Goal: Transaction & Acquisition: Purchase product/service

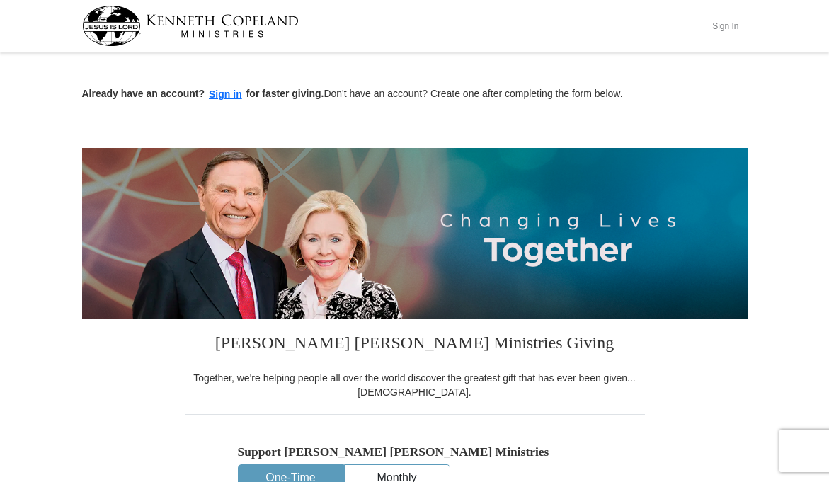
click at [727, 21] on button "Sign In" at bounding box center [726, 26] width 43 height 22
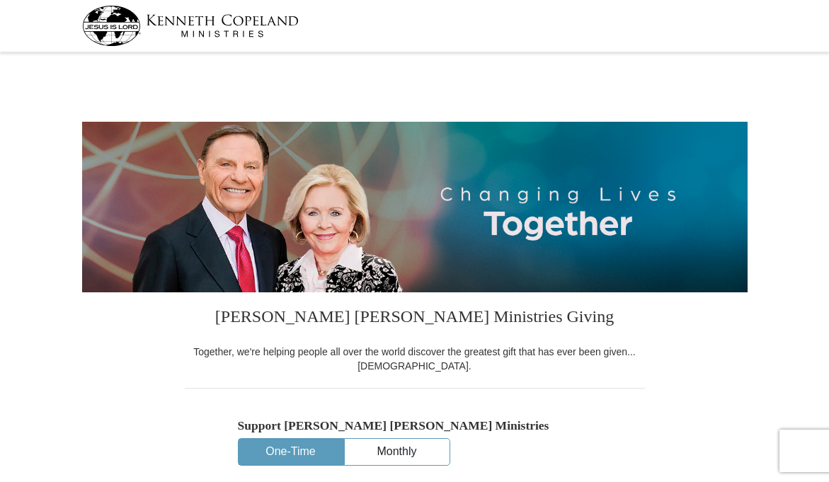
select select "NV"
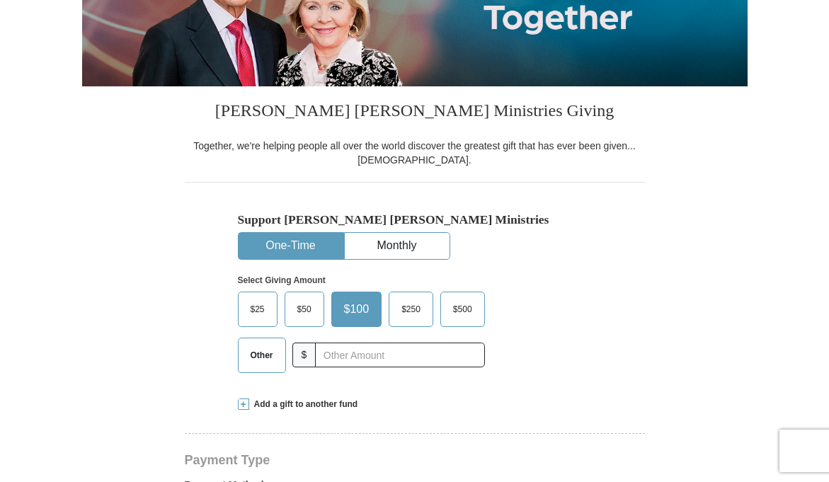
scroll to position [283, 0]
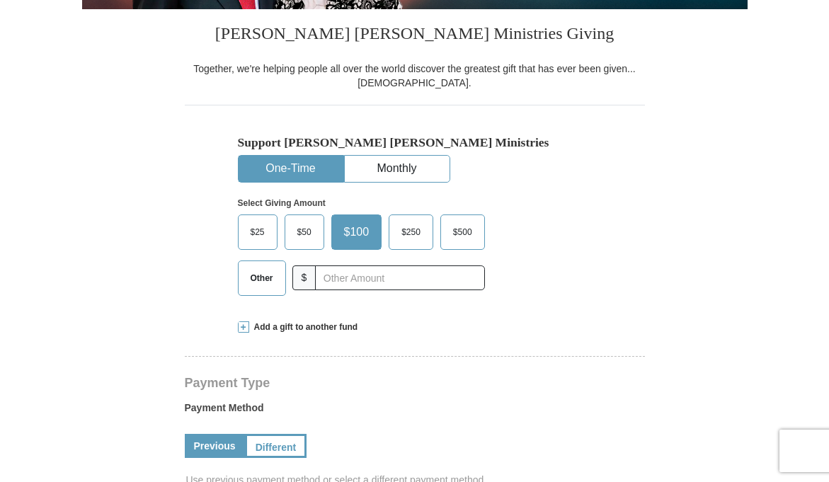
click at [281, 169] on button "One-Time" at bounding box center [291, 169] width 105 height 26
click at [243, 325] on span at bounding box center [243, 327] width 11 height 11
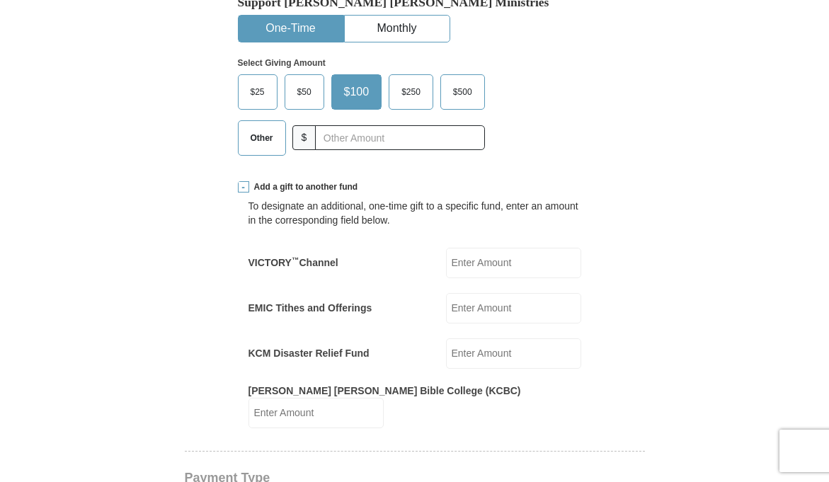
scroll to position [425, 0]
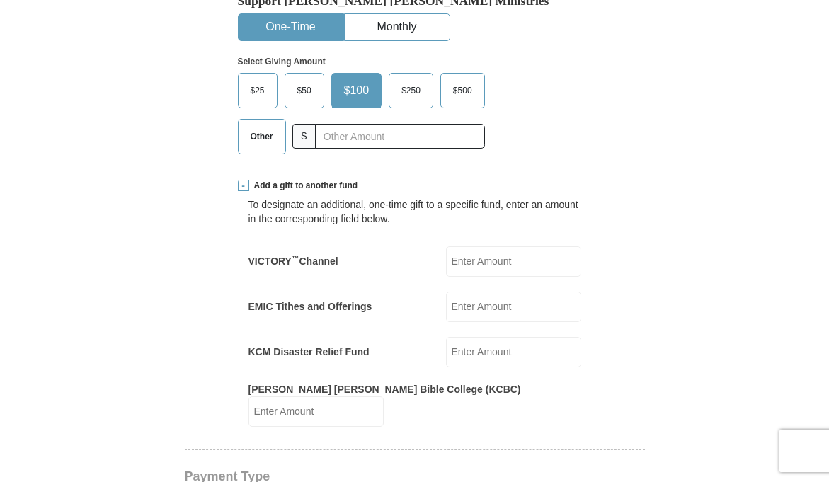
click at [471, 308] on input "EMIC Tithes and Offerings" at bounding box center [513, 307] width 135 height 30
type input "227"
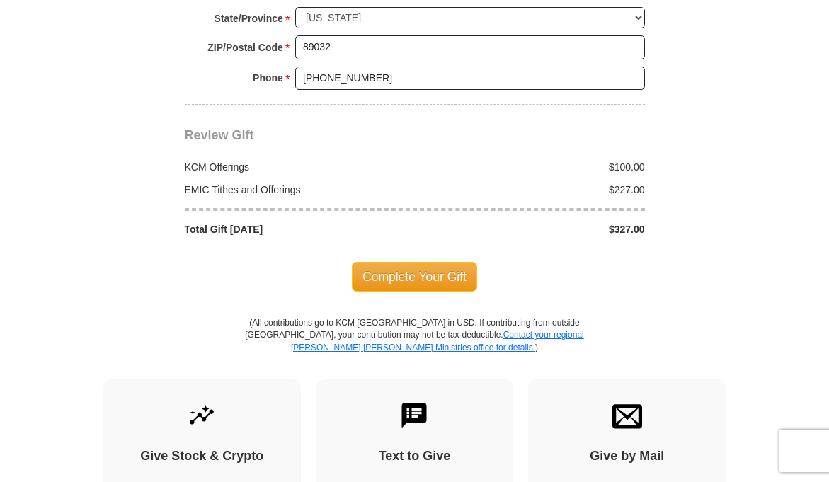
scroll to position [1417, 0]
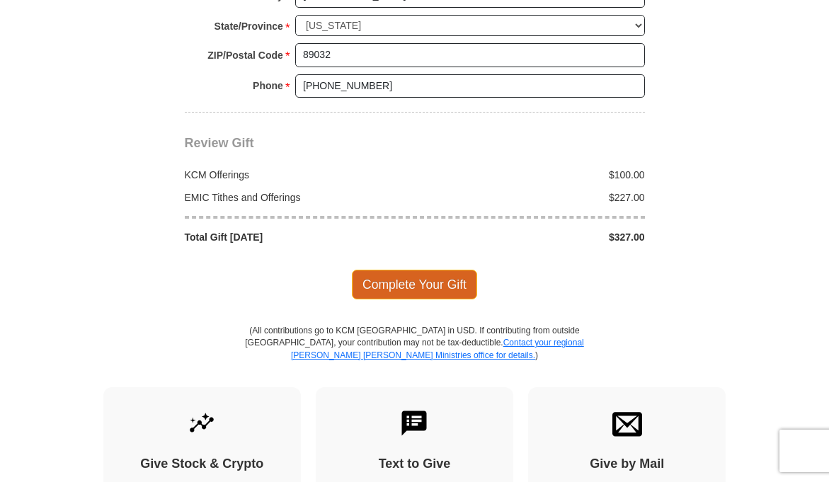
click at [396, 271] on span "Complete Your Gift" at bounding box center [414, 285] width 125 height 30
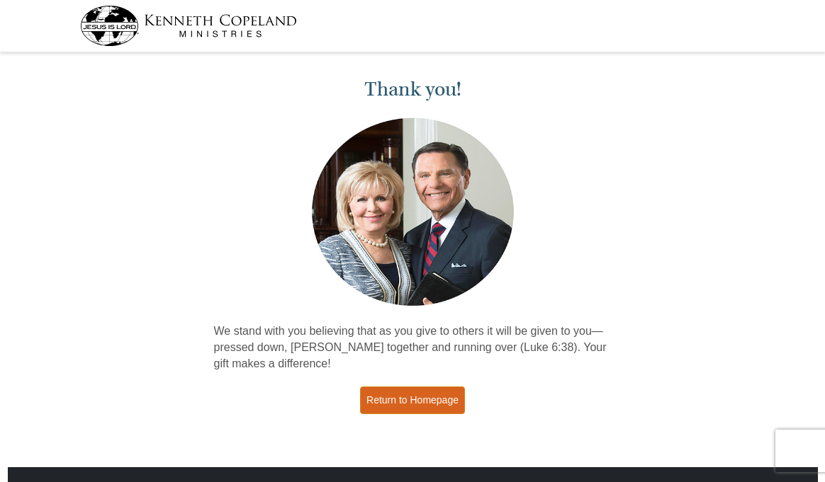
click at [451, 405] on link "Return to Homepage" at bounding box center [412, 401] width 105 height 28
